Goal: Communication & Community: Answer question/provide support

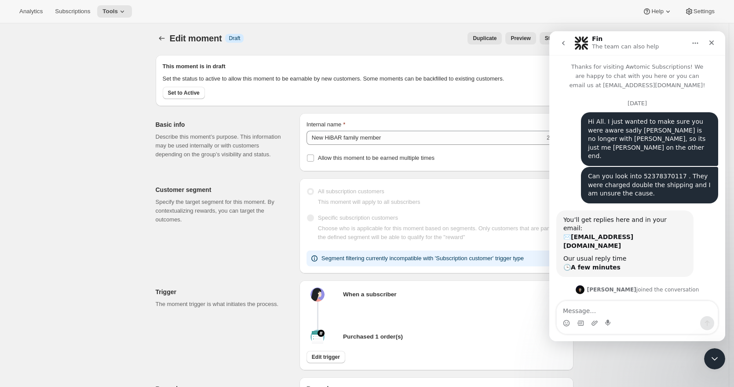
scroll to position [1739, 0]
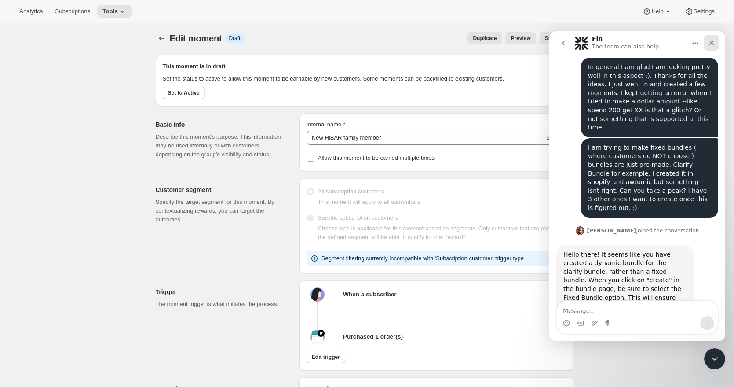
click at [712, 44] on icon "Close" at bounding box center [711, 42] width 5 height 5
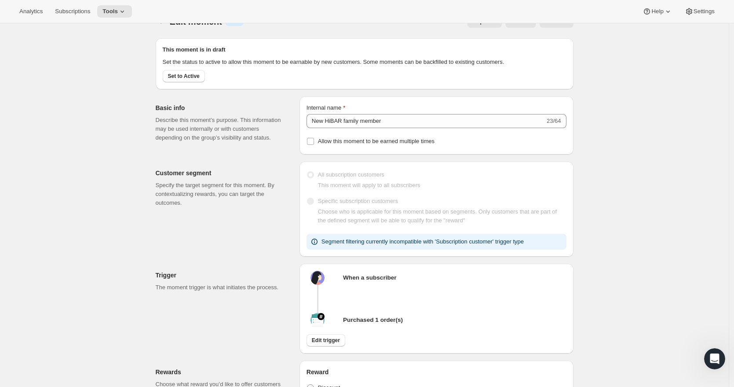
scroll to position [31, 0]
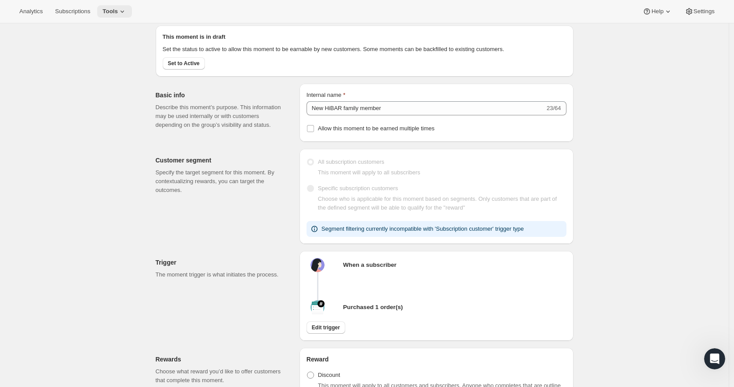
click at [118, 15] on span "Tools" at bounding box center [109, 11] width 15 height 7
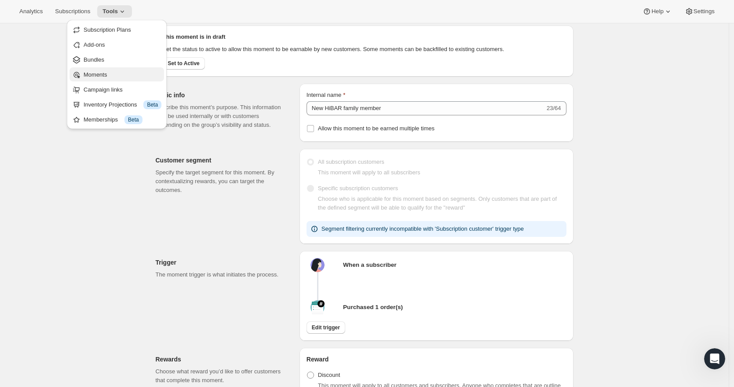
click at [117, 70] on span "Moments" at bounding box center [123, 74] width 78 height 9
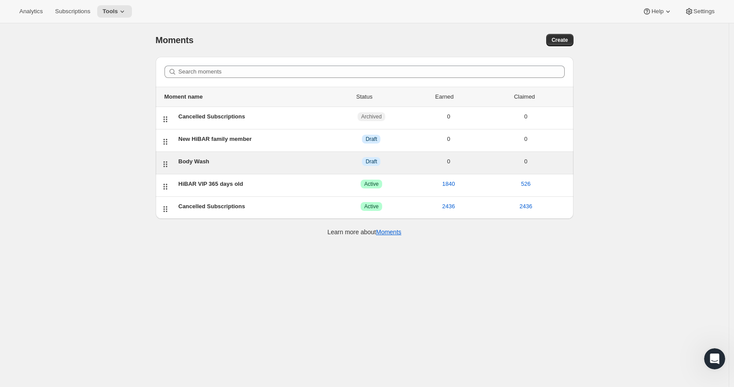
click at [277, 169] on div "Body Wash DRAFT Draft 0 0" at bounding box center [365, 163] width 418 height 22
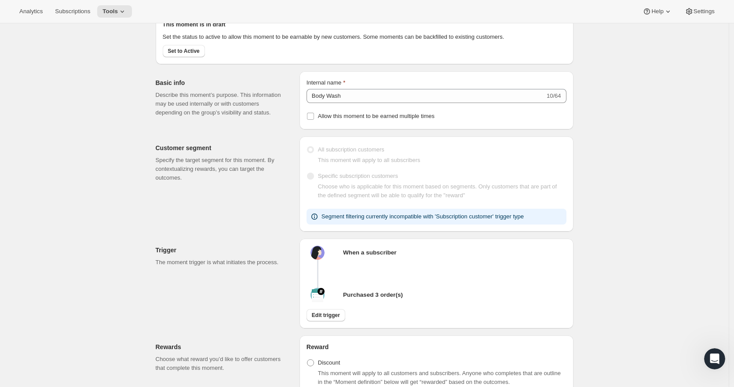
scroll to position [42, 0]
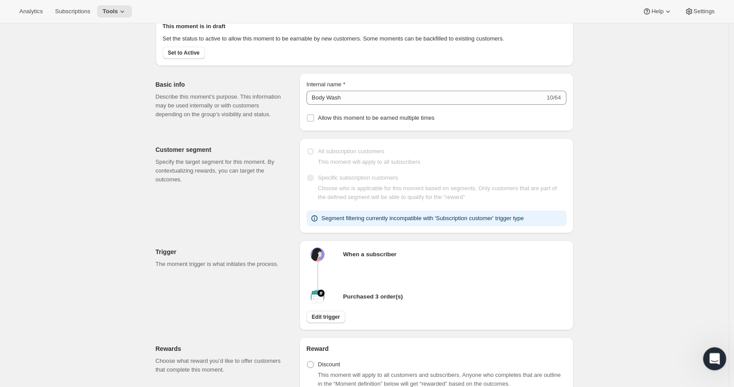
click at [717, 359] on icon "Open Intercom Messenger" at bounding box center [713, 357] width 15 height 15
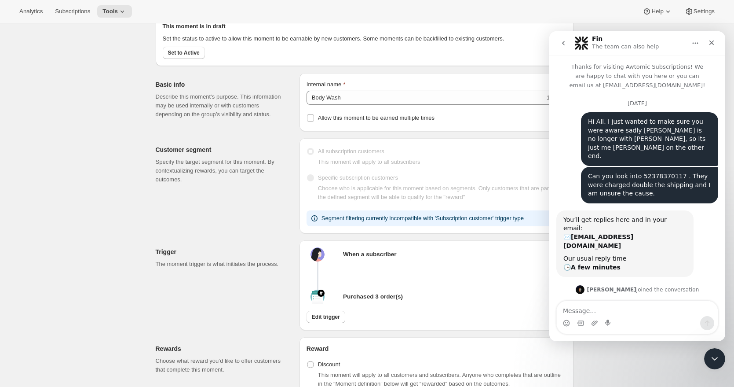
scroll to position [1447, 0]
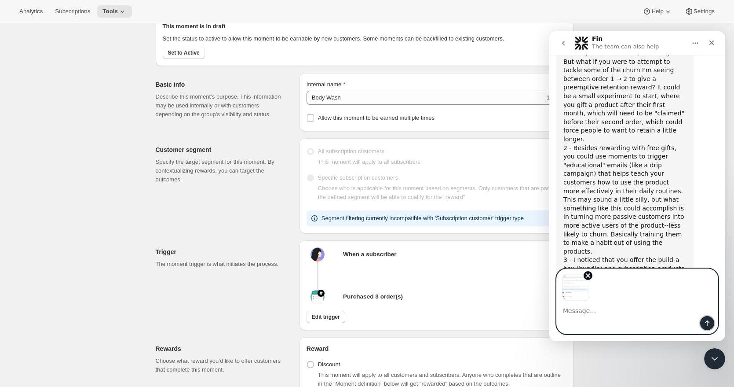
click at [707, 322] on icon "Send a message…" at bounding box center [707, 323] width 5 height 6
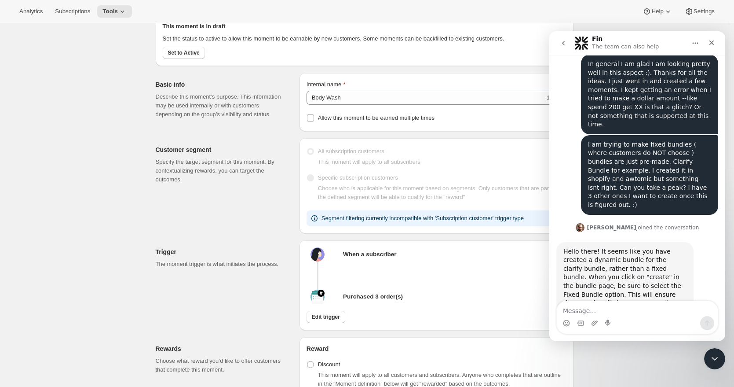
scroll to position [1890, 0]
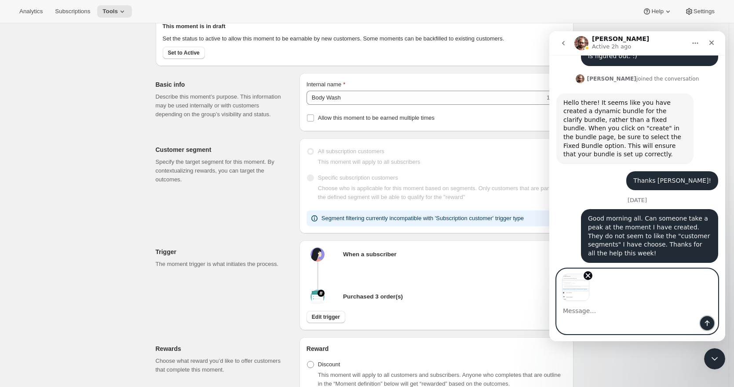
click at [707, 319] on icon "Send a message…" at bounding box center [707, 322] width 7 height 7
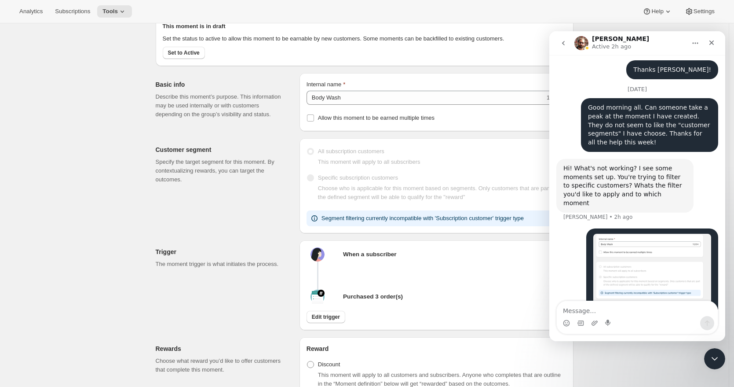
scroll to position [2010, 0]
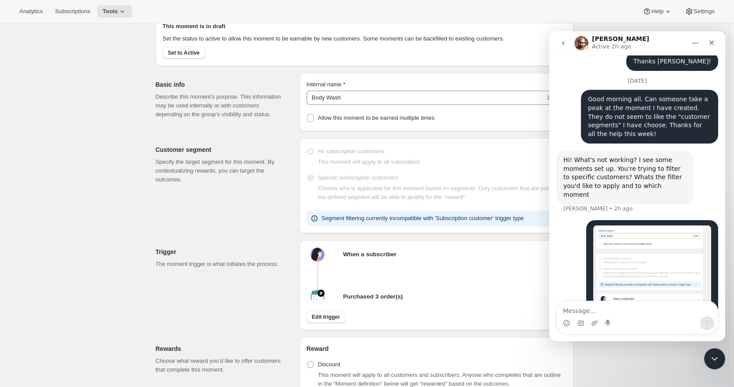
click at [144, 300] on div "Trigger The moment trigger is what initiates the process. When a subscriber Pur…" at bounding box center [358, 281] width 432 height 97
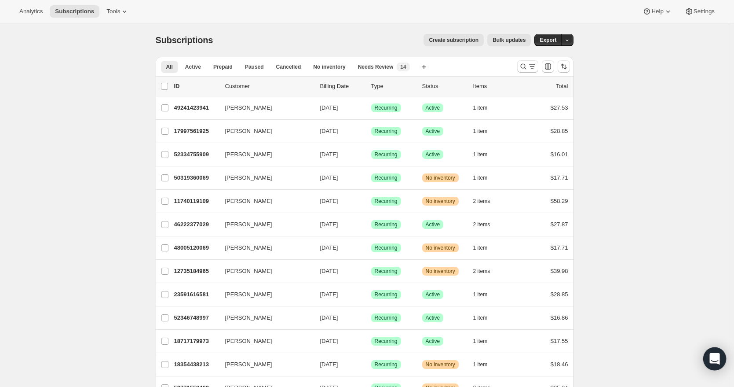
click at [716, 360] on icon "Open Intercom Messenger" at bounding box center [714, 358] width 11 height 11
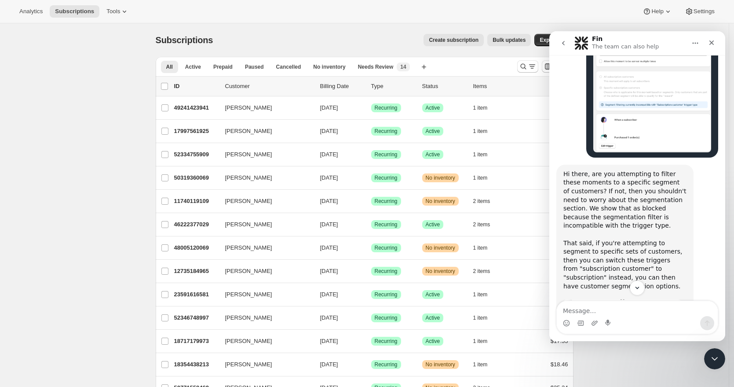
scroll to position [2320, 0]
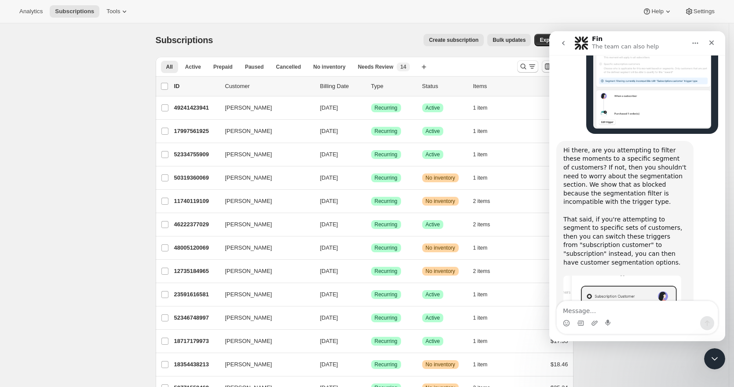
click at [594, 312] on textarea "Message…" at bounding box center [637, 308] width 161 height 15
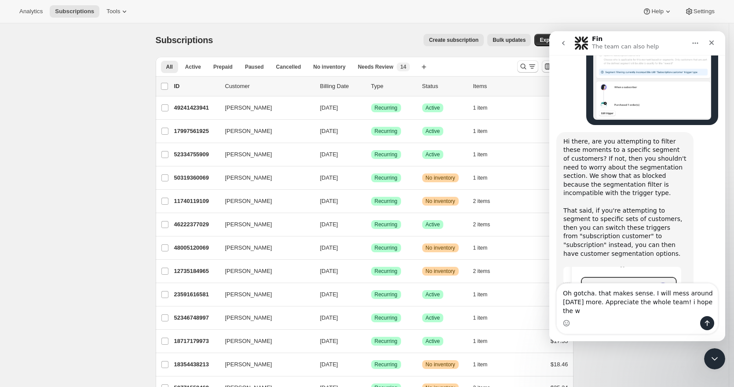
scroll to position [2338, 0]
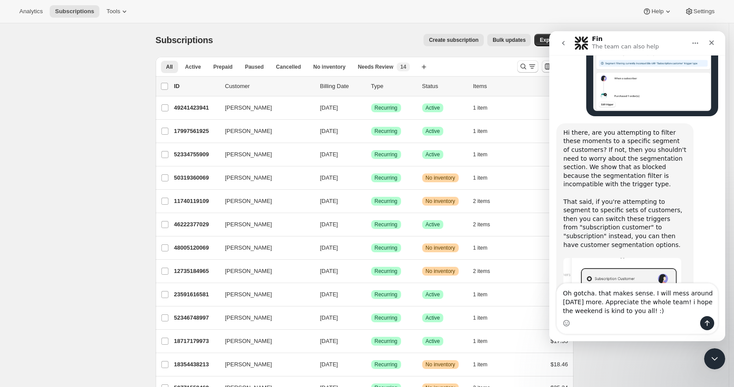
type textarea "Oh gotcha. that makes sense. I will mess around on monday more. Appreciate the …"
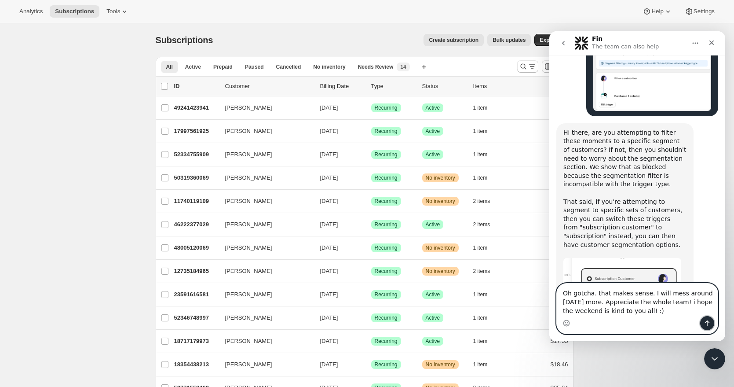
click at [707, 322] on icon "Send a message…" at bounding box center [707, 323] width 5 height 6
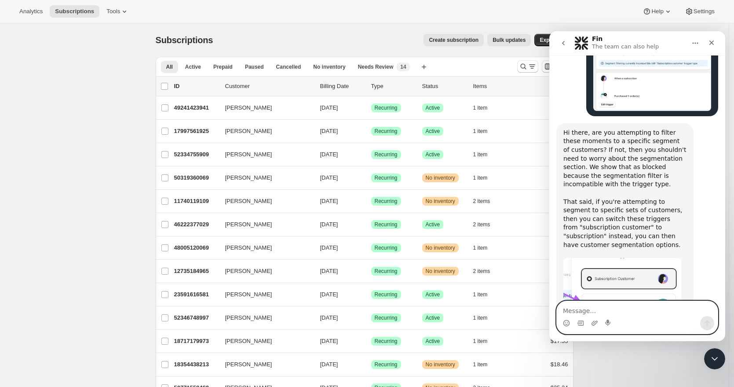
scroll to position [2372, 0]
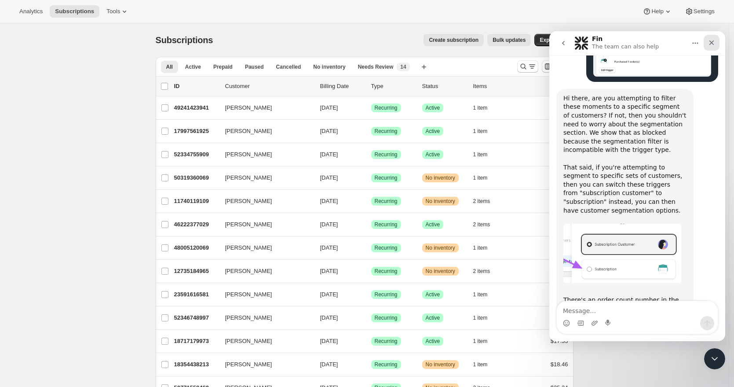
click at [709, 40] on icon "Close" at bounding box center [711, 42] width 7 height 7
